Goal: Transaction & Acquisition: Download file/media

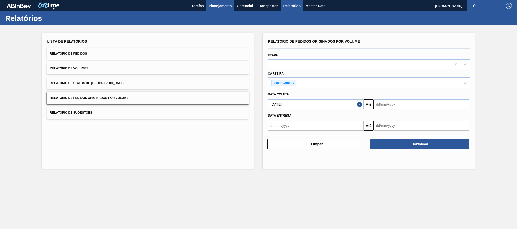
click at [219, 4] on span "Planejamento" at bounding box center [220, 6] width 23 height 6
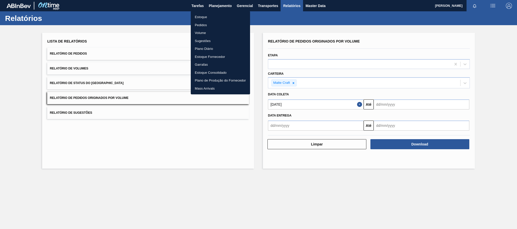
click at [205, 15] on li "Estoque" at bounding box center [220, 17] width 59 height 8
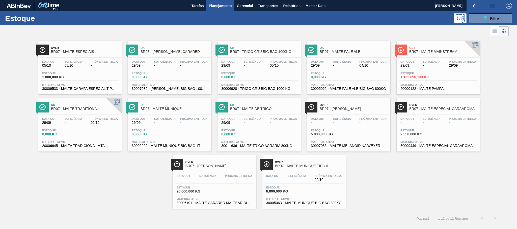
click at [99, 129] on div "Data out 29/09 Suficiência - Próxima Entrega 02/10 Estoque 0,000 KG Material at…" at bounding box center [79, 132] width 83 height 34
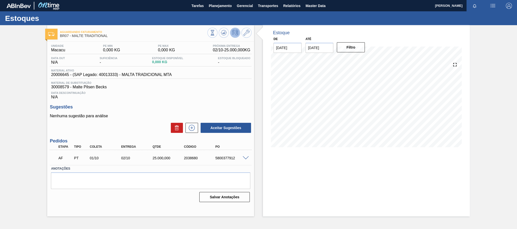
click at [248, 158] on span at bounding box center [246, 159] width 6 height 4
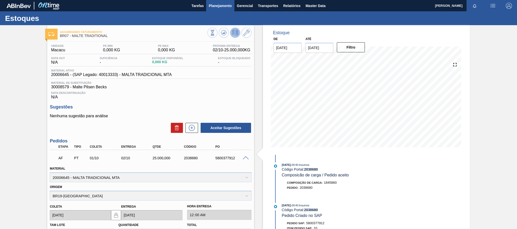
click at [225, 6] on span "Planejamento" at bounding box center [220, 6] width 23 height 6
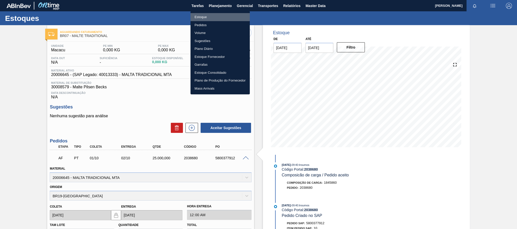
click at [203, 15] on li "Estoque" at bounding box center [219, 17] width 59 height 8
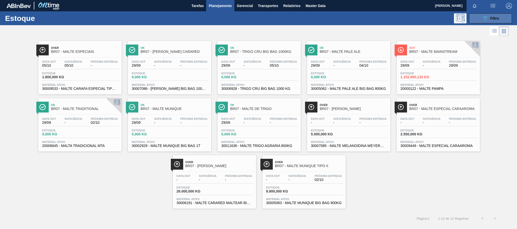
click at [494, 16] on div "089F7B8B-B2A5-4AFE-B5C0-19BA573D28AC Filtro" at bounding box center [490, 18] width 17 height 6
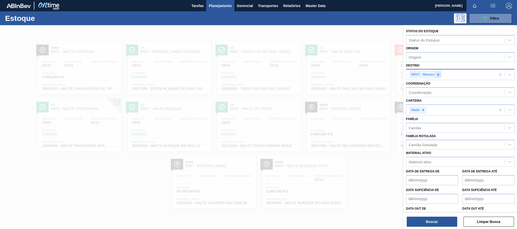
click at [437, 74] on icon at bounding box center [438, 75] width 4 height 4
type input "te"
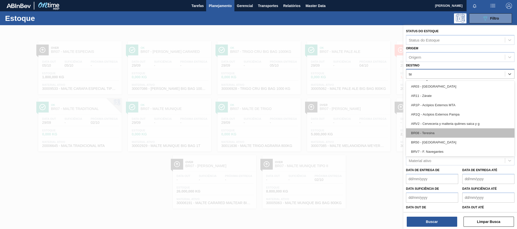
click at [433, 135] on div "BR08 - Teresina" at bounding box center [460, 133] width 108 height 9
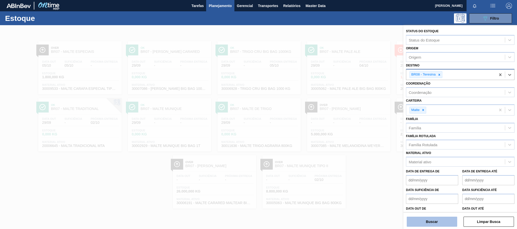
click at [443, 224] on button "Buscar" at bounding box center [432, 222] width 50 height 10
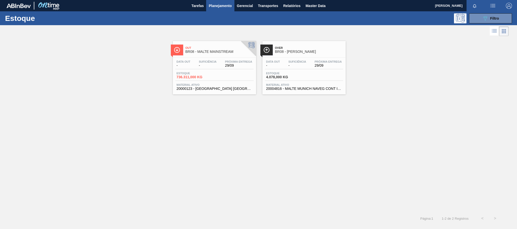
click at [211, 52] on span "BR08 - MALTE MAINSTREAM" at bounding box center [219, 52] width 68 height 4
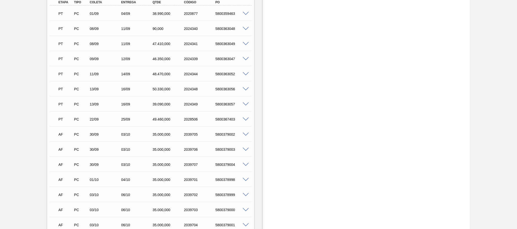
scroll to position [158, 0]
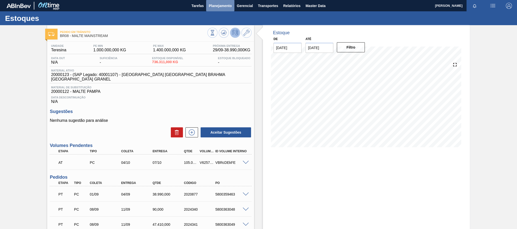
click at [223, 8] on span "Planejamento" at bounding box center [220, 6] width 23 height 6
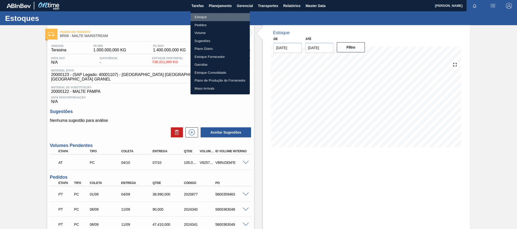
click at [202, 15] on li "Estoque" at bounding box center [219, 17] width 59 height 8
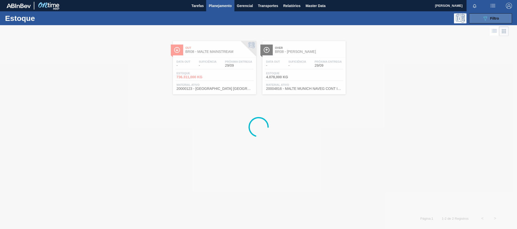
click at [497, 21] on div "089F7B8B-B2A5-4AFE-B5C0-19BA573D28AC Filtro" at bounding box center [490, 18] width 17 height 6
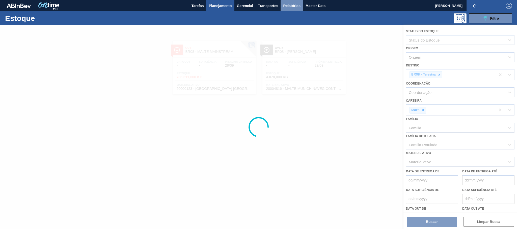
click at [295, 5] on span "Relatórios" at bounding box center [291, 6] width 17 height 6
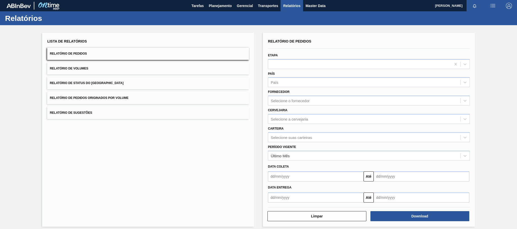
click at [120, 93] on button "Relatório de Pedidos Originados por Volume" at bounding box center [148, 98] width 202 height 12
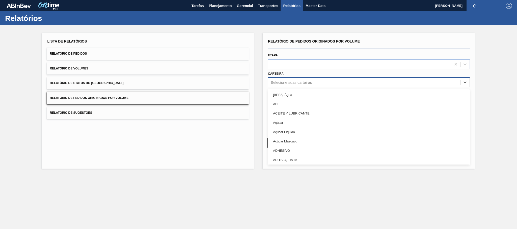
click at [286, 79] on div "Selecione suas carteiras" at bounding box center [364, 82] width 192 height 7
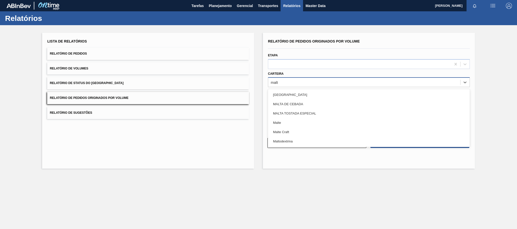
type input "malte"
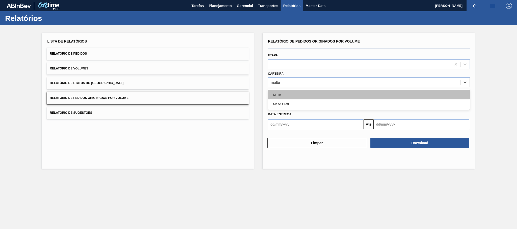
click at [285, 95] on div "Malte" at bounding box center [369, 94] width 202 height 9
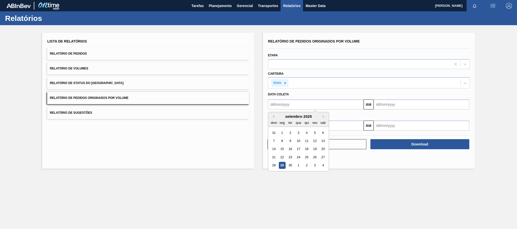
click at [295, 103] on input "text" at bounding box center [316, 105] width 96 height 10
type input "[DATE]"
click at [298, 135] on div "1" at bounding box center [298, 133] width 7 height 7
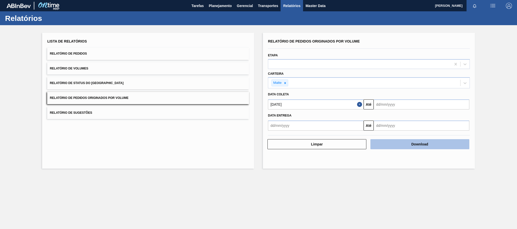
click at [412, 146] on button "Download" at bounding box center [419, 144] width 99 height 10
click at [421, 145] on button "Download" at bounding box center [419, 144] width 99 height 10
